Goal: Information Seeking & Learning: Learn about a topic

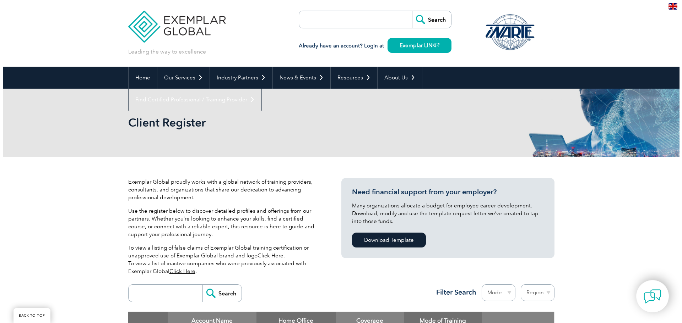
scroll to position [142, 0]
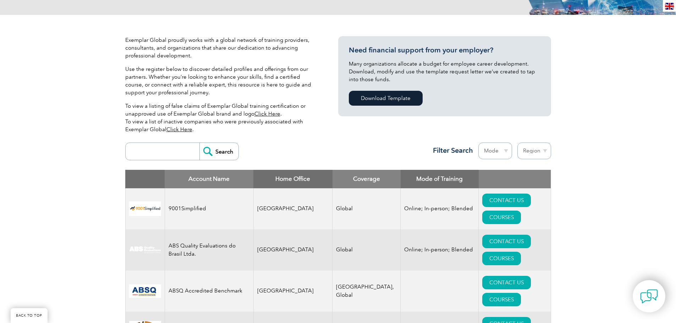
click at [176, 151] on input "search" at bounding box center [164, 151] width 70 height 17
type input "Supply"
click at [200, 143] on input "Search" at bounding box center [219, 151] width 39 height 17
click at [521, 211] on link "COURSES" at bounding box center [502, 217] width 39 height 13
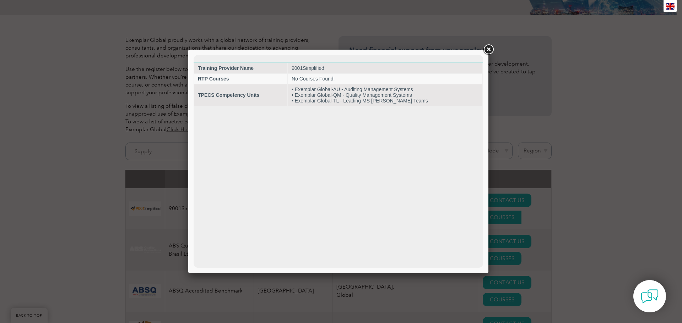
scroll to position [0, 0]
click at [492, 49] on link at bounding box center [488, 49] width 13 height 13
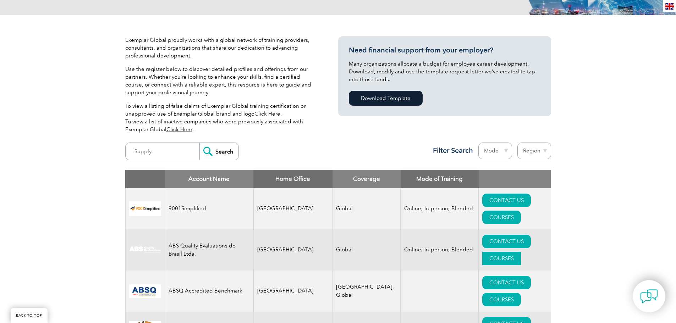
click at [521, 252] on link "COURSES" at bounding box center [502, 258] width 39 height 13
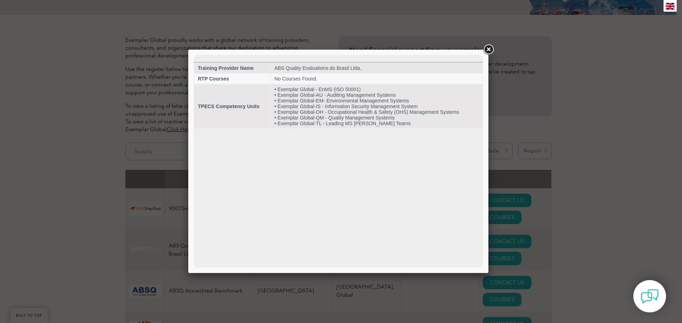
click at [490, 52] on link at bounding box center [488, 49] width 13 height 13
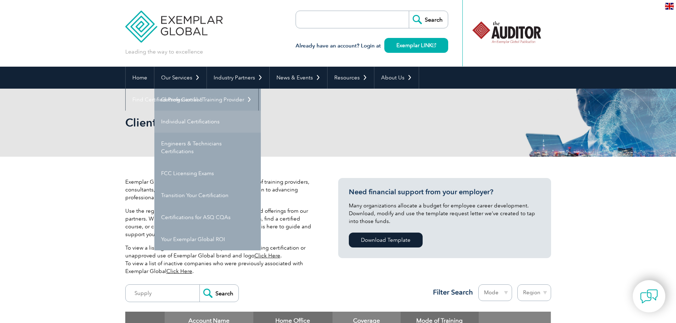
click at [187, 115] on link "Individual Certifications" at bounding box center [207, 122] width 107 height 22
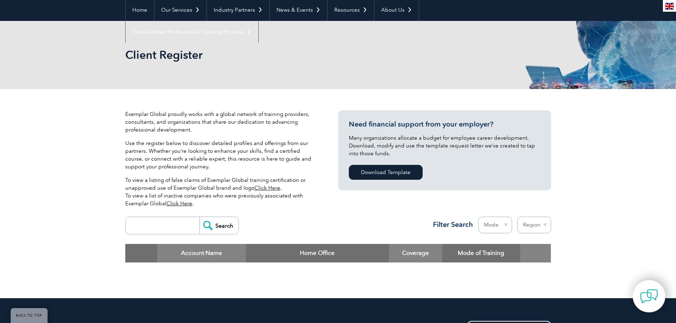
scroll to position [178, 0]
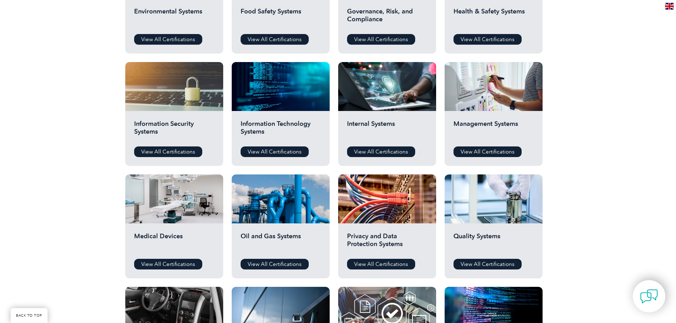
scroll to position [178, 0]
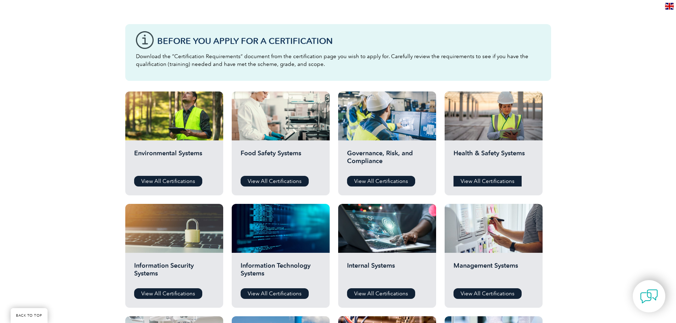
click at [510, 182] on link "View All Certifications" at bounding box center [488, 181] width 68 height 11
click at [371, 180] on link "View All Certifications" at bounding box center [381, 181] width 68 height 11
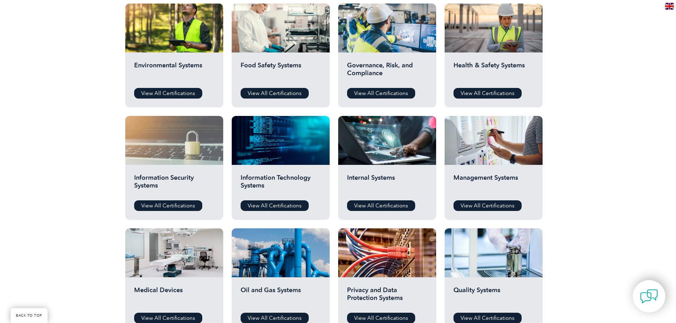
scroll to position [284, 0]
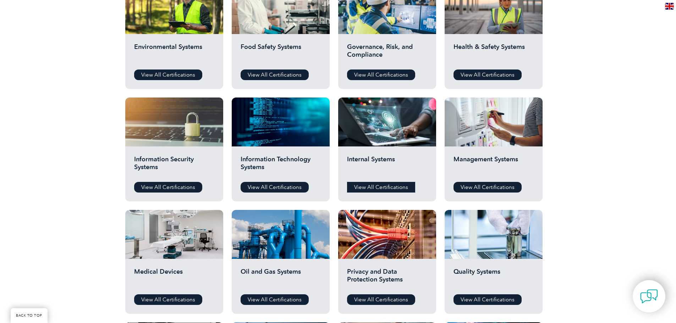
click at [393, 188] on link "View All Certifications" at bounding box center [381, 187] width 68 height 11
click at [491, 188] on link "View All Certifications" at bounding box center [488, 187] width 68 height 11
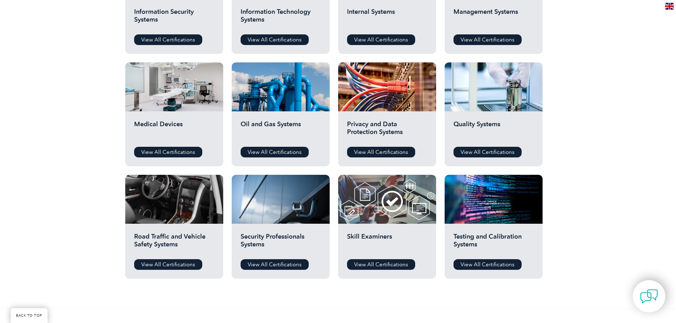
scroll to position [462, 0]
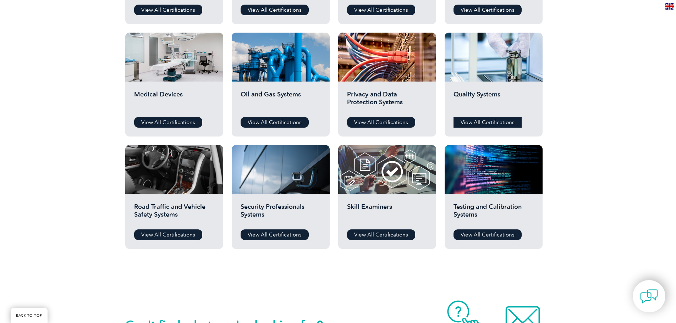
click at [472, 126] on link "View All Certifications" at bounding box center [488, 122] width 68 height 11
click at [289, 232] on link "View All Certifications" at bounding box center [275, 235] width 68 height 11
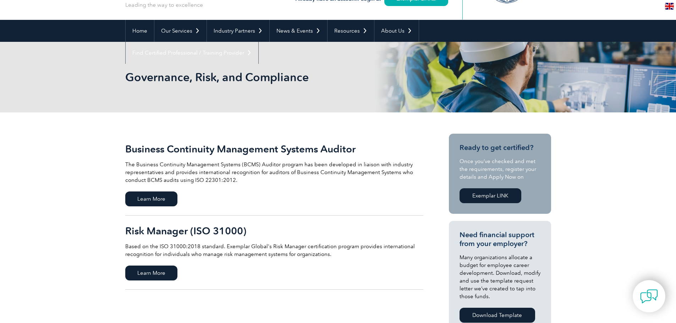
scroll to position [142, 0]
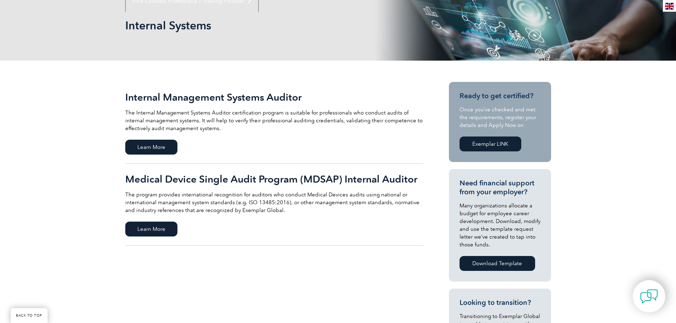
scroll to position [107, 0]
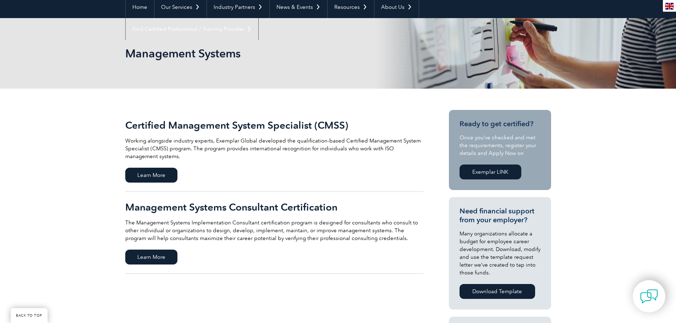
scroll to position [71, 0]
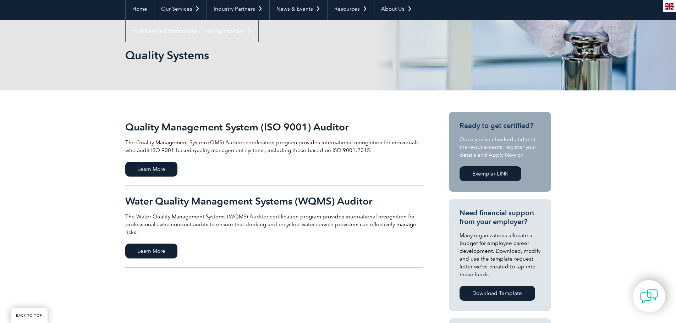
scroll to position [71, 0]
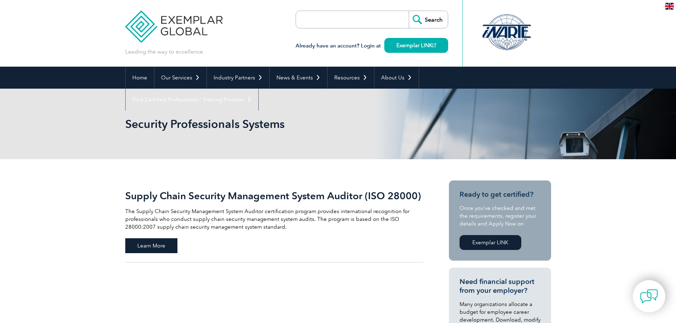
click at [160, 248] on span "Learn More" at bounding box center [151, 246] width 52 height 15
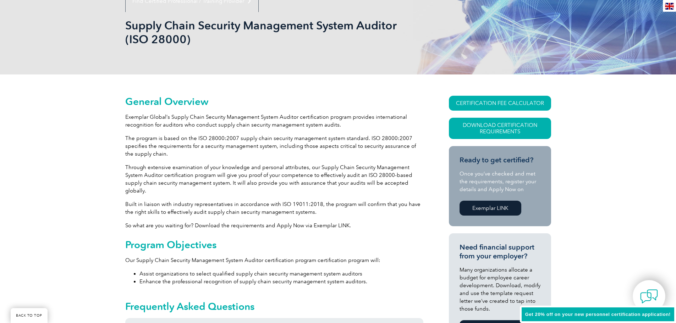
scroll to position [142, 0]
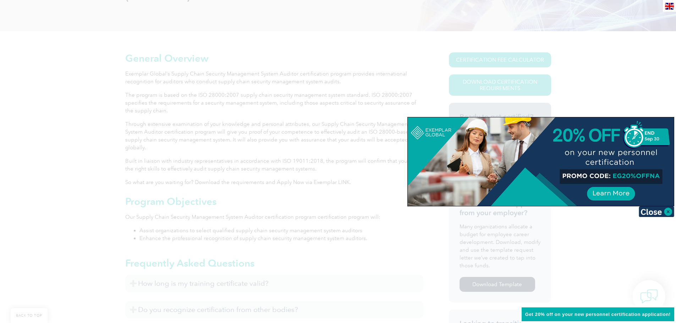
click at [243, 32] on div at bounding box center [338, 161] width 676 height 323
